Goal: Task Accomplishment & Management: Manage account settings

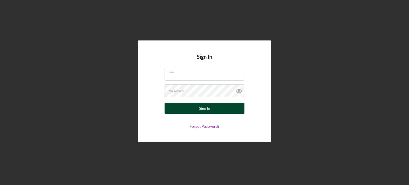
type input "[EMAIL_ADDRESS][DOMAIN_NAME]"
click at [180, 109] on button "Sign In" at bounding box center [204, 108] width 80 height 11
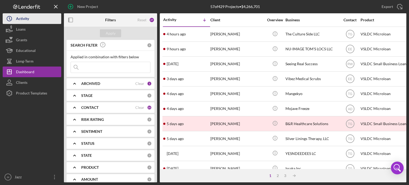
click at [34, 21] on button "Icon/History Activity" at bounding box center [32, 18] width 59 height 11
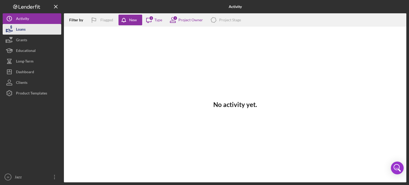
click at [34, 28] on button "Loans" at bounding box center [32, 29] width 59 height 11
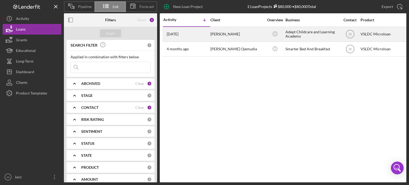
click at [251, 37] on div "[PERSON_NAME]" at bounding box center [236, 34] width 53 height 14
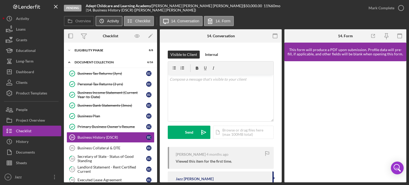
click at [107, 21] on label "Activity" at bounding box center [113, 21] width 12 height 4
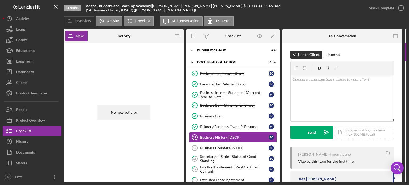
click at [116, 113] on div "No new activity." at bounding box center [123, 112] width 53 height 15
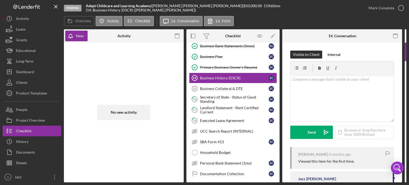
scroll to position [45, 0]
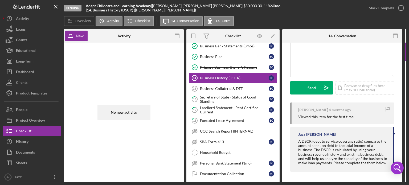
drag, startPoint x: 187, startPoint y: 71, endPoint x: 221, endPoint y: 82, distance: 35.4
click at [221, 82] on div "Business Tax Returns (3yrs) Business Tax Returns (3yrs) E C Personal Tax Return…" at bounding box center [232, 95] width 93 height 173
click at [168, 21] on icon "Icon/Message" at bounding box center [165, 20] width 13 height 13
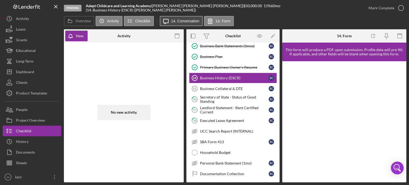
click at [169, 23] on icon "Icon/Message" at bounding box center [165, 20] width 13 height 13
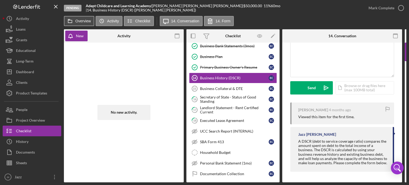
click at [86, 21] on label "Overview" at bounding box center [82, 21] width 15 height 4
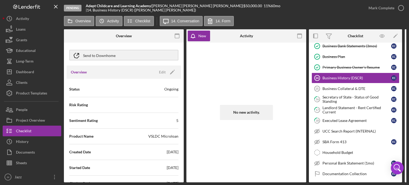
scroll to position [0, 0]
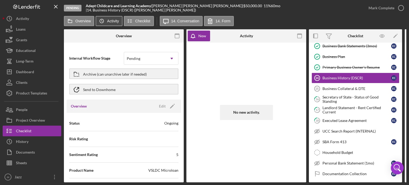
click at [109, 22] on label "Activity" at bounding box center [113, 21] width 12 height 4
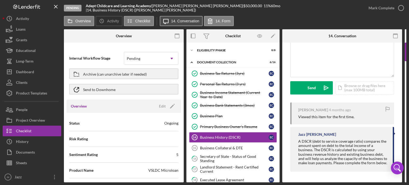
click at [167, 21] on icon "Icon/Message" at bounding box center [165, 20] width 13 height 13
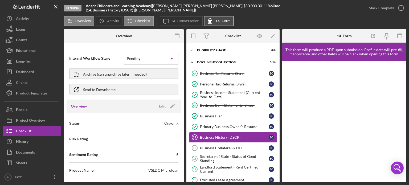
click at [217, 21] on label "14. Form" at bounding box center [222, 21] width 15 height 4
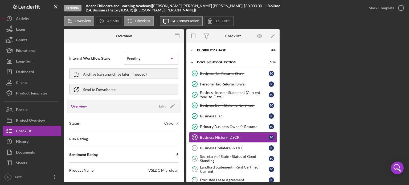
click at [174, 22] on label "14. Conversation" at bounding box center [185, 21] width 28 height 4
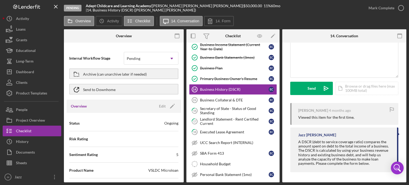
scroll to position [48, 0]
drag, startPoint x: 189, startPoint y: 82, endPoint x: 237, endPoint y: 94, distance: 49.2
click at [237, 94] on div "Business Tax Returns (3yrs) Business Tax Returns (3yrs) E C Personal Tax Return…" at bounding box center [232, 106] width 93 height 173
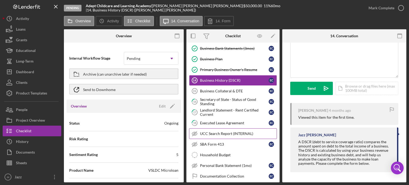
scroll to position [59, 0]
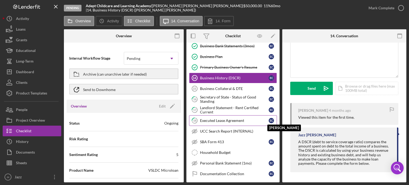
drag, startPoint x: 274, startPoint y: 124, endPoint x: 272, endPoint y: 120, distance: 4.7
click at [272, 120] on link "18 Executed Lease Agreement E C [PERSON_NAME]" at bounding box center [233, 120] width 88 height 11
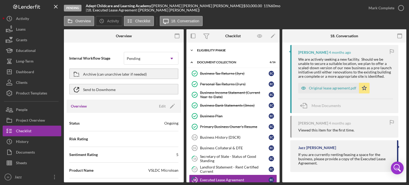
click at [228, 52] on div "Icon/Expander Eligibility Phase 8 / 8" at bounding box center [232, 50] width 93 height 11
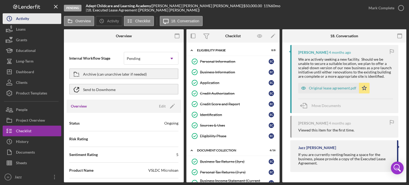
click at [22, 20] on div "Activity" at bounding box center [22, 19] width 13 height 12
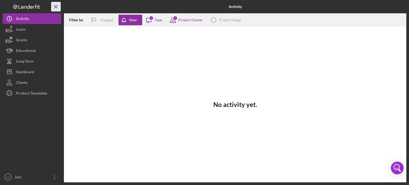
click at [54, 7] on icon "Icon/Menu Close" at bounding box center [56, 7] width 12 height 12
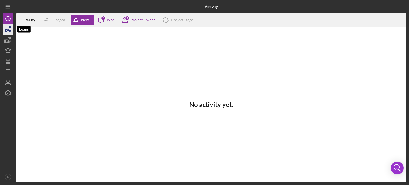
click at [9, 27] on icon "button" at bounding box center [10, 26] width 2 height 3
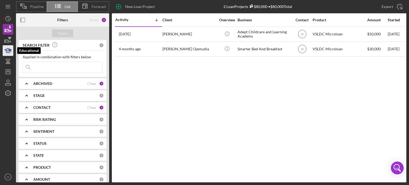
click at [4, 55] on icon "button" at bounding box center [7, 50] width 13 height 13
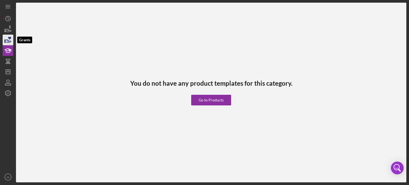
click at [8, 42] on icon "button" at bounding box center [7, 39] width 13 height 13
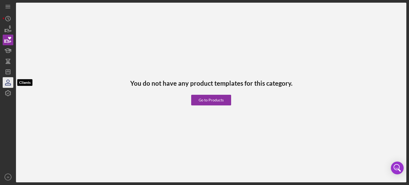
click at [10, 77] on icon "button" at bounding box center [7, 82] width 13 height 13
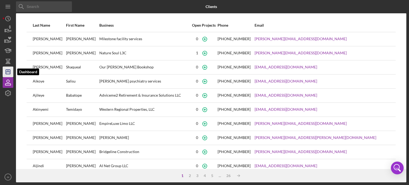
click at [8, 71] on icon "Icon/Dashboard" at bounding box center [7, 71] width 13 height 13
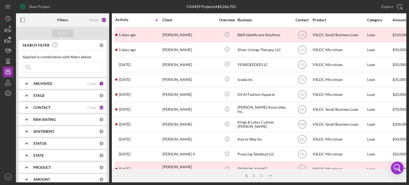
scroll to position [89, 0]
click at [10, 92] on icon "button" at bounding box center [7, 92] width 5 height 5
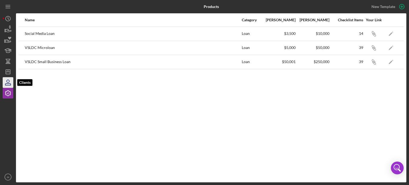
click at [10, 84] on icon "button" at bounding box center [7, 85] width 5 height 2
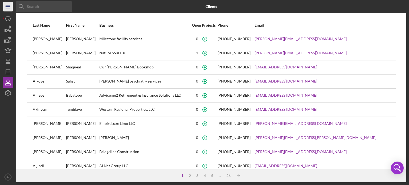
click at [6, 9] on icon "Icon/Menu" at bounding box center [8, 7] width 12 height 12
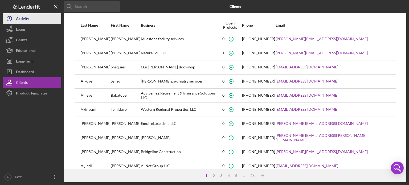
click at [10, 17] on circle "button" at bounding box center [9, 18] width 5 height 5
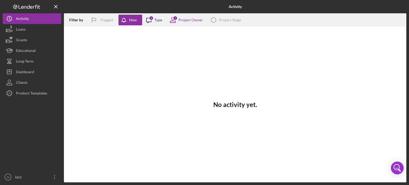
click at [143, 22] on icon "Icon/Message" at bounding box center [148, 19] width 13 height 13
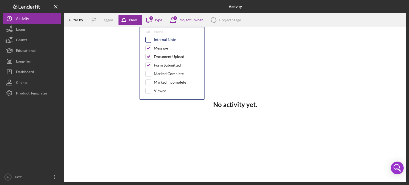
click at [148, 40] on input "checkbox" at bounding box center [147, 39] width 5 height 5
checkbox input "true"
click at [148, 49] on input "checkbox" at bounding box center [147, 47] width 5 height 5
checkbox input "false"
click at [148, 57] on input "checkbox" at bounding box center [147, 56] width 5 height 5
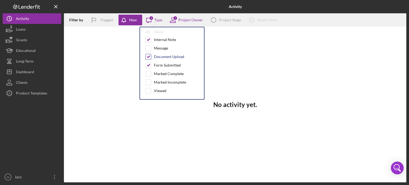
checkbox input "false"
click at [149, 65] on input "checkbox" at bounding box center [147, 65] width 5 height 5
checkbox input "false"
click at [187, 22] on div "1 Project Owner" at bounding box center [184, 19] width 37 height 13
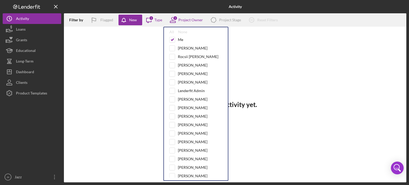
click at [149, 36] on div "No activity yet." at bounding box center [235, 105] width 342 height 156
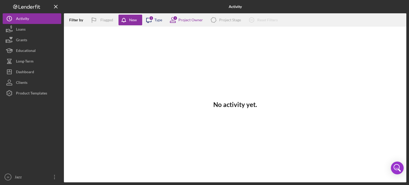
click at [151, 23] on icon "Icon/Message" at bounding box center [148, 19] width 13 height 13
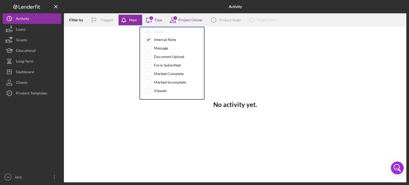
click at [121, 57] on div "No activity yet." at bounding box center [235, 105] width 342 height 156
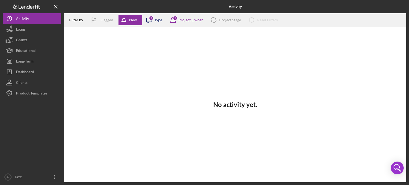
click at [149, 20] on icon "Icon/Message" at bounding box center [148, 19] width 13 height 13
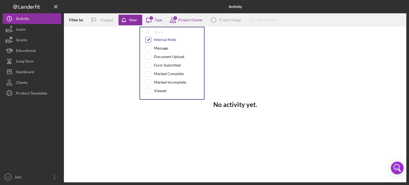
click at [147, 40] on input "checkbox" at bounding box center [147, 39] width 5 height 5
checkbox input "false"
click at [176, 20] on icon at bounding box center [172, 19] width 13 height 13
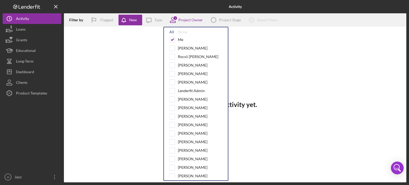
click at [170, 30] on div "All" at bounding box center [171, 32] width 5 height 4
checkbox input "true"
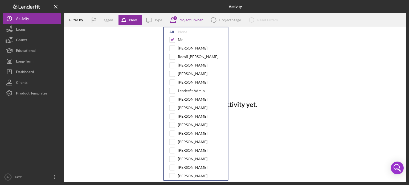
checkbox input "true"
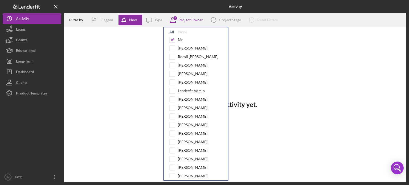
checkbox input "true"
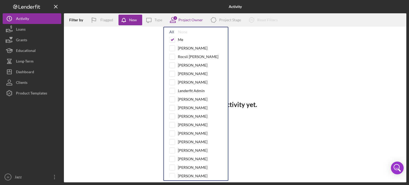
checkbox input "true"
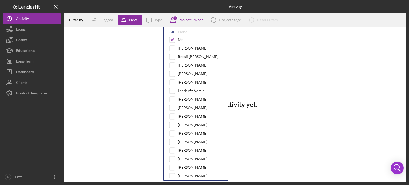
checkbox input "true"
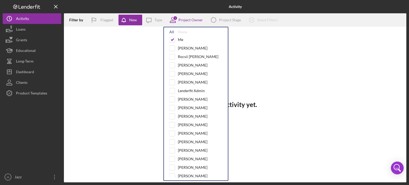
checkbox input "true"
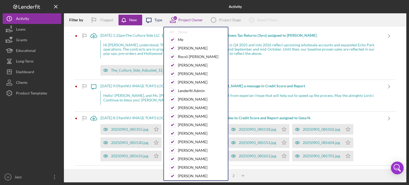
click at [150, 21] on icon "Icon/Message" at bounding box center [148, 19] width 13 height 13
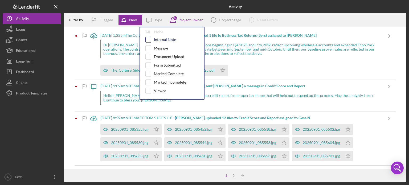
click at [148, 42] on div at bounding box center [148, 40] width 6 height 6
click at [147, 39] on input "checkbox" at bounding box center [147, 39] width 5 height 5
checkbox input "true"
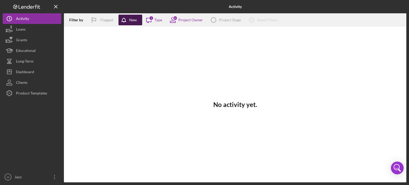
click at [131, 22] on div "New" at bounding box center [133, 20] width 8 height 11
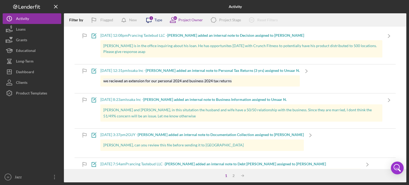
click at [150, 20] on icon "Icon/Message" at bounding box center [148, 19] width 13 height 13
click at [184, 23] on div "26 Project Owner" at bounding box center [184, 19] width 37 height 13
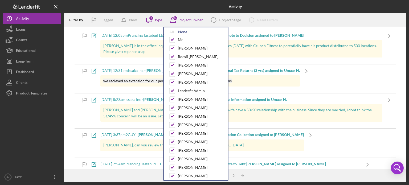
click at [179, 33] on div "None" at bounding box center [182, 32] width 9 height 4
checkbox input "false"
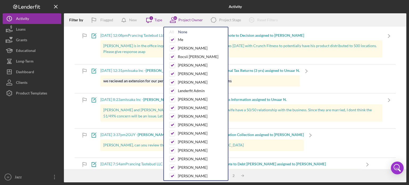
checkbox input "false"
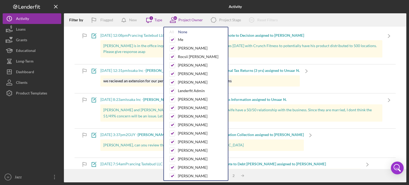
checkbox input "false"
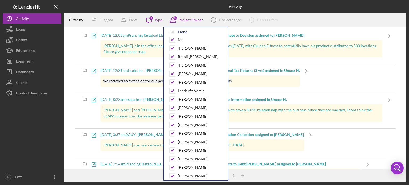
checkbox input "false"
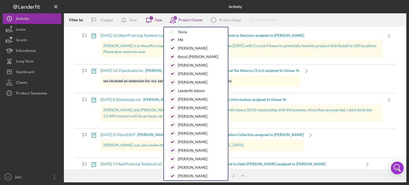
checkbox input "false"
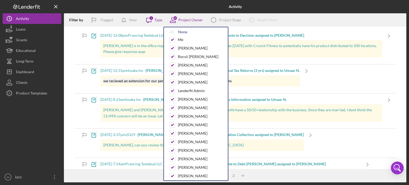
checkbox input "false"
click at [173, 40] on input "checkbox" at bounding box center [171, 39] width 5 height 5
checkbox input "true"
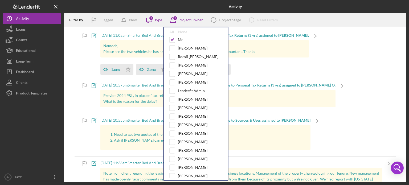
click at [357, 56] on div "Icon/Note [DATE] 11:05am Smarter Bed And Breakfast - You uploaded 3 files to Pe…" at bounding box center [234, 53] width 321 height 49
